Goal: Transaction & Acquisition: Purchase product/service

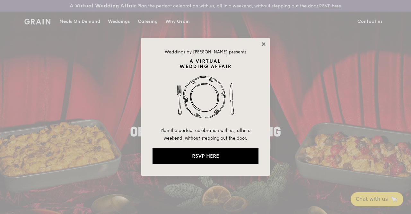
click at [264, 42] on icon at bounding box center [264, 44] width 6 height 6
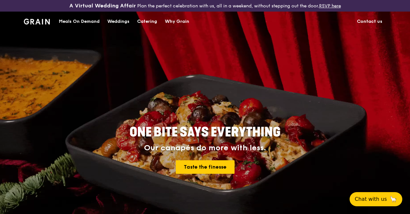
click at [77, 27] on div "Meals On Demand" at bounding box center [79, 21] width 41 height 19
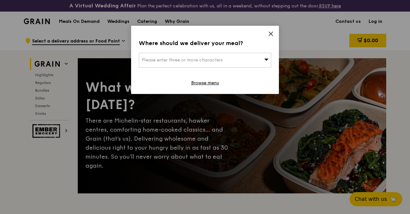
click at [268, 59] on icon at bounding box center [266, 59] width 4 height 5
type input "[GEOGRAPHIC_DATA]"
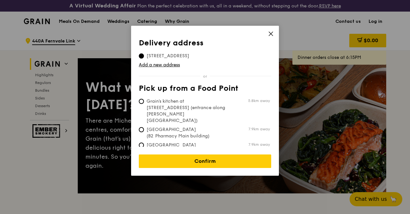
click at [153, 98] on span "Grain's kitchen at [STREET_ADDRESS] (entrance along [PERSON_NAME][GEOGRAPHIC_DA…" at bounding box center [187, 111] width 96 height 26
click at [144, 99] on input "Grain's kitchen at [STREET_ADDRESS] (entrance along [PERSON_NAME][GEOGRAPHIC_DA…" at bounding box center [141, 101] width 5 height 5
radio input "true"
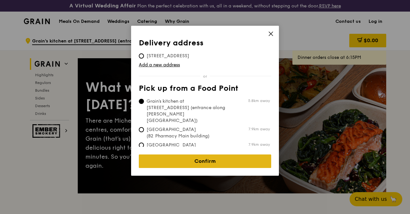
click at [198, 157] on link "Confirm" at bounding box center [205, 160] width 132 height 13
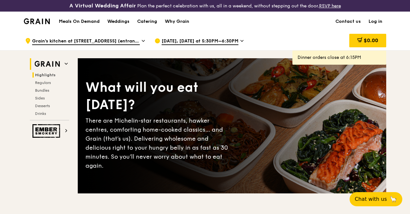
click at [51, 77] on span "Highlights" at bounding box center [45, 75] width 21 height 4
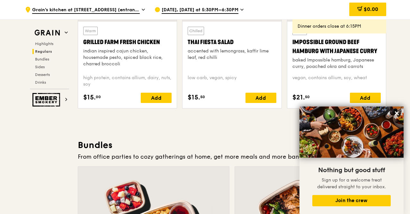
scroll to position [819, 0]
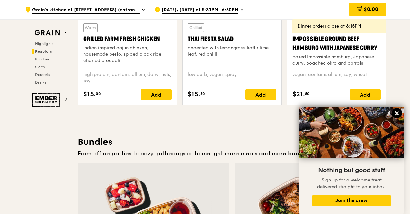
click at [398, 113] on icon at bounding box center [397, 113] width 4 height 4
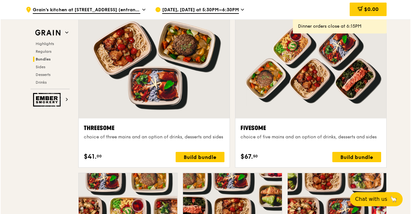
scroll to position [1123, 0]
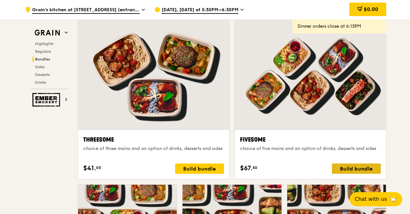
click at [355, 169] on div "Build bundle" at bounding box center [356, 168] width 49 height 10
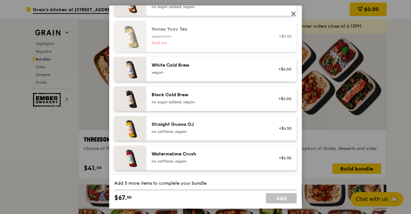
scroll to position [872, 0]
click at [294, 14] on icon at bounding box center [294, 14] width 6 height 6
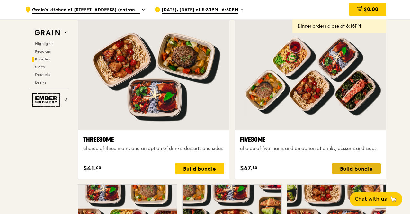
click at [353, 173] on div "Build bundle" at bounding box center [356, 168] width 49 height 10
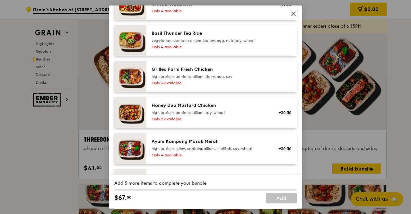
scroll to position [152, 0]
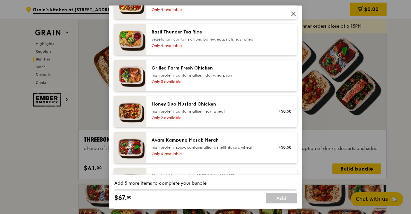
click at [163, 48] on div "Only 4 available" at bounding box center [209, 45] width 115 height 5
click at [112, 35] on div "1x" at bounding box center [113, 31] width 7 height 7
click at [112, 35] on div "2x" at bounding box center [113, 31] width 7 height 7
click at [112, 35] on div "3x" at bounding box center [113, 31] width 7 height 7
click at [112, 35] on div "4x" at bounding box center [113, 31] width 7 height 7
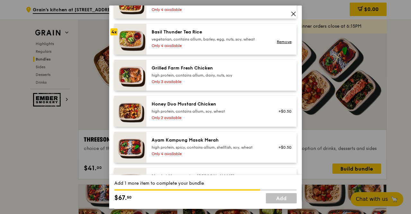
click at [114, 35] on div "4x" at bounding box center [113, 31] width 7 height 7
click at [189, 12] on div "Only 4 available" at bounding box center [209, 9] width 115 height 5
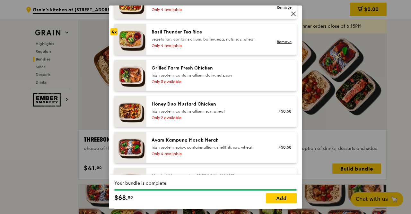
click at [293, 14] on icon at bounding box center [294, 14] width 4 height 4
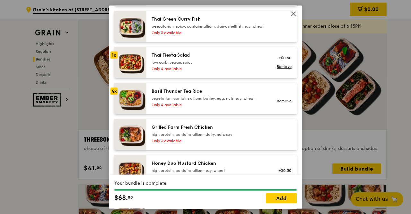
scroll to position [97, 0]
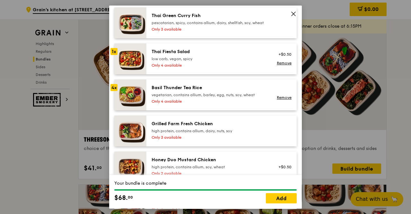
click at [293, 13] on icon at bounding box center [294, 14] width 4 height 4
drag, startPoint x: 294, startPoint y: 16, endPoint x: 230, endPoint y: 34, distance: 66.2
click at [294, 16] on icon at bounding box center [294, 14] width 6 height 6
